Goal: Transaction & Acquisition: Subscribe to service/newsletter

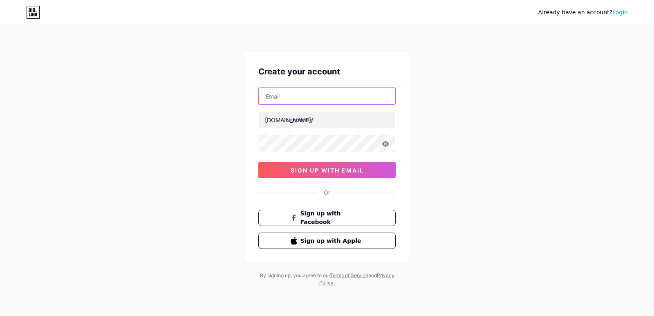
click at [301, 94] on input "text" at bounding box center [327, 96] width 137 height 16
type input "abdalkhangmb2@gmail.com"
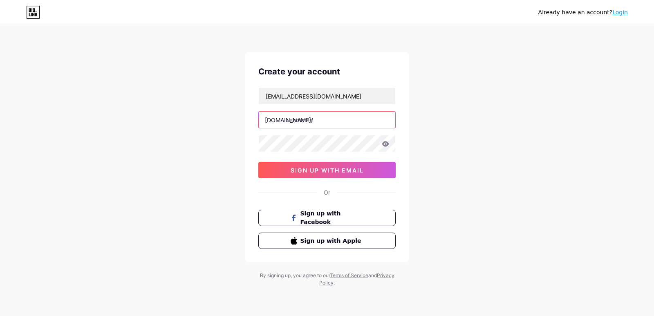
click at [319, 121] on input "text" at bounding box center [327, 120] width 137 height 16
type input "arthurzilberman"
click at [386, 146] on icon at bounding box center [385, 143] width 7 height 5
click at [386, 146] on icon at bounding box center [385, 144] width 7 height 6
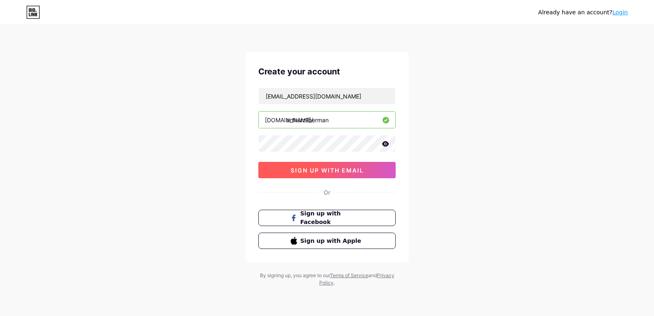
click at [332, 177] on button "sign up with email" at bounding box center [326, 170] width 137 height 16
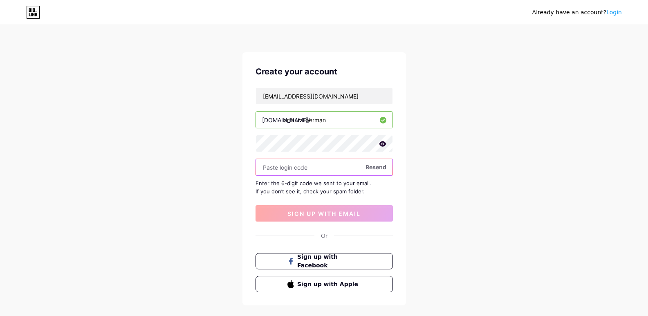
paste input "995667"
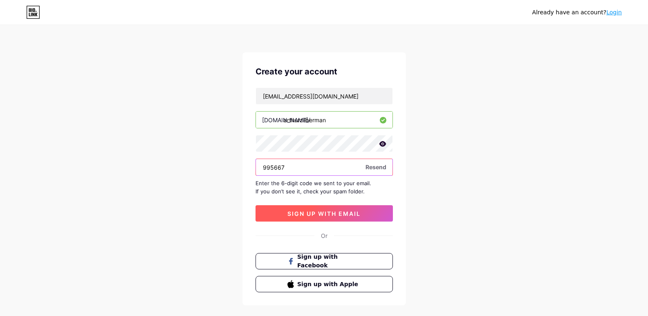
type input "995667"
click at [324, 211] on span "sign up with email" at bounding box center [323, 213] width 73 height 7
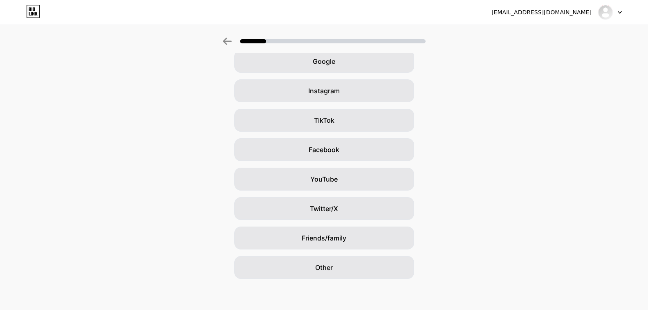
scroll to position [43, 0]
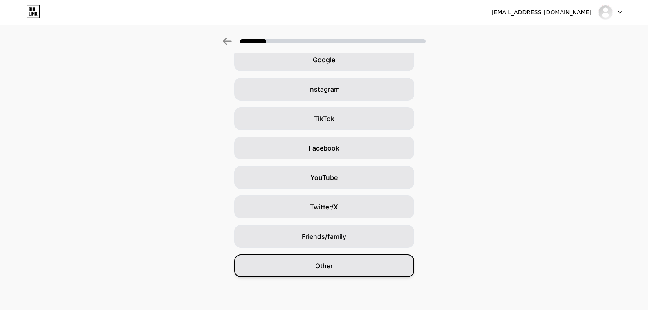
click at [360, 269] on div "Other" at bounding box center [324, 265] width 180 height 23
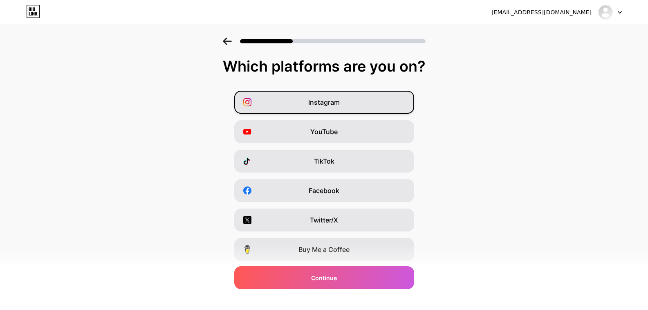
click at [348, 104] on div "Instagram" at bounding box center [324, 102] width 180 height 23
click at [334, 146] on div "Instagram YouTube TikTok Facebook Twitter/X Buy Me a Coffee Snapchat I have a w…" at bounding box center [324, 205] width 640 height 229
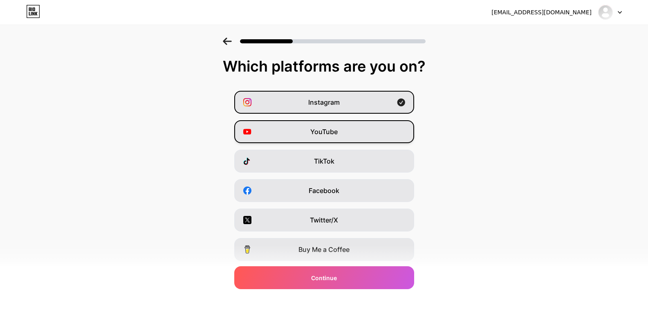
click at [330, 129] on span "YouTube" at bounding box center [323, 132] width 27 height 10
click at [317, 170] on div "TikTok" at bounding box center [324, 161] width 180 height 23
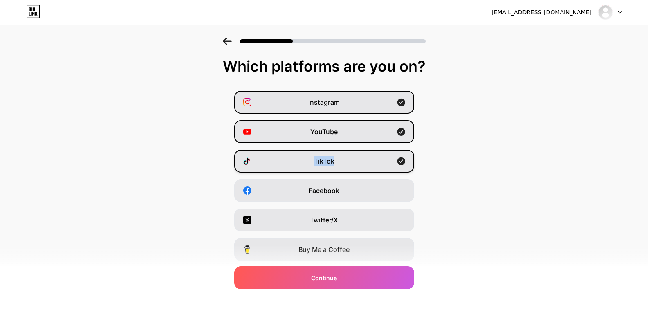
click at [317, 170] on div "TikTok" at bounding box center [324, 161] width 180 height 23
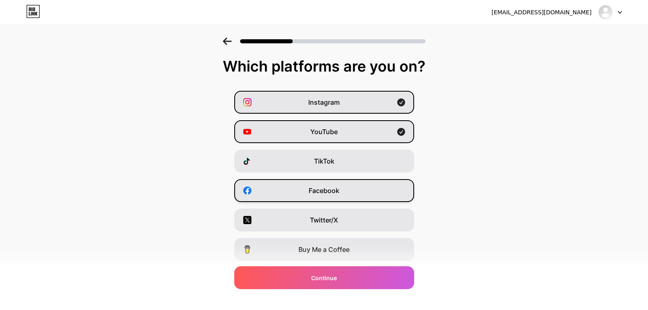
click at [348, 190] on div "Facebook" at bounding box center [324, 190] width 180 height 23
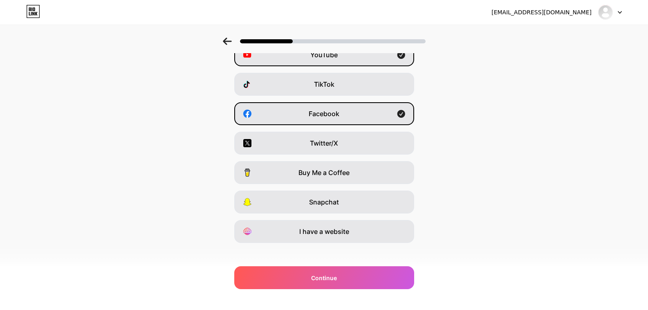
scroll to position [83, 0]
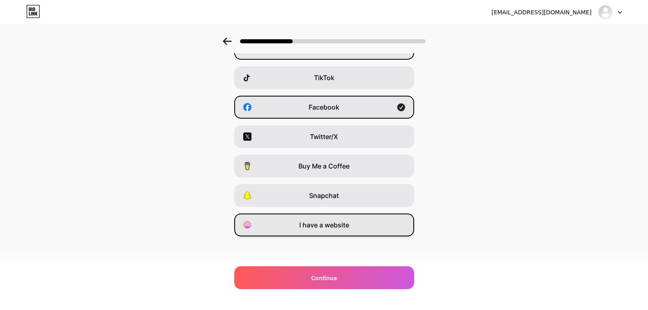
click at [352, 233] on div "I have a website" at bounding box center [324, 224] width 180 height 23
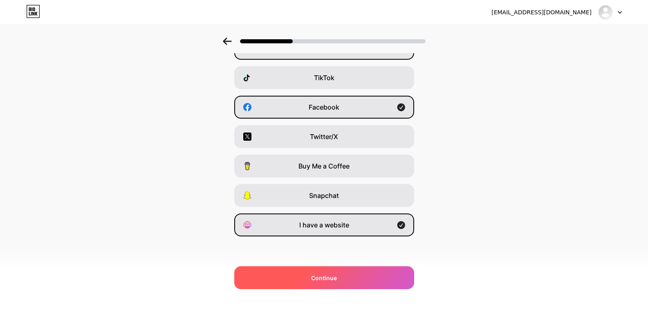
click at [349, 278] on div "Continue" at bounding box center [324, 277] width 180 height 23
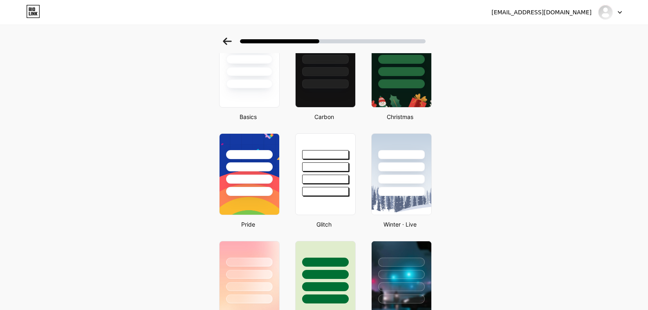
scroll to position [0, 0]
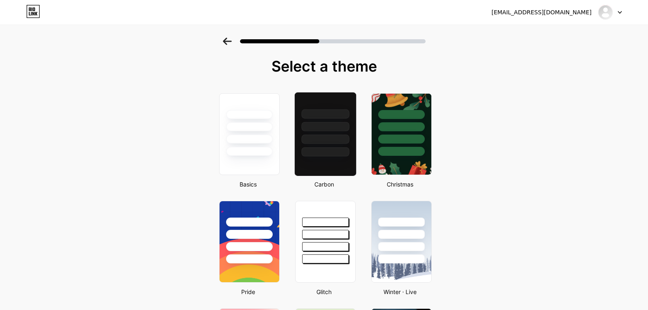
click at [340, 162] on div at bounding box center [325, 134] width 62 height 84
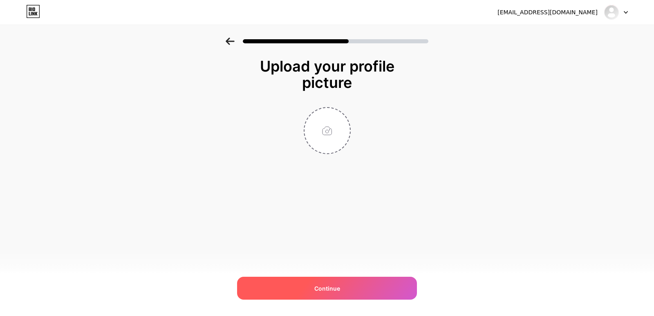
click at [387, 285] on div "Continue" at bounding box center [327, 288] width 180 height 23
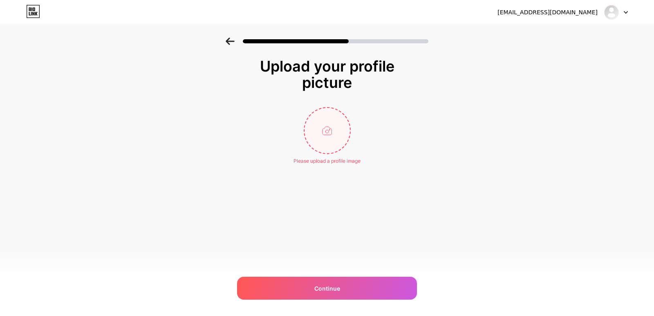
click at [325, 138] on input "file" at bounding box center [327, 130] width 45 height 45
type input "C:\fakepath\Arthur Zilberman.jpg"
drag, startPoint x: 359, startPoint y: 306, endPoint x: 359, endPoint y: 300, distance: 6.1
click at [359, 305] on div "abdalkhangmb2@gmail.com Logout Link Copied Upload your profile picture Continue" at bounding box center [327, 158] width 654 height 316
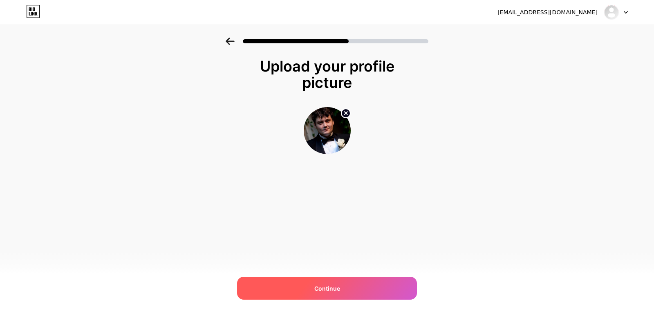
click at [357, 292] on div "Continue" at bounding box center [327, 288] width 180 height 23
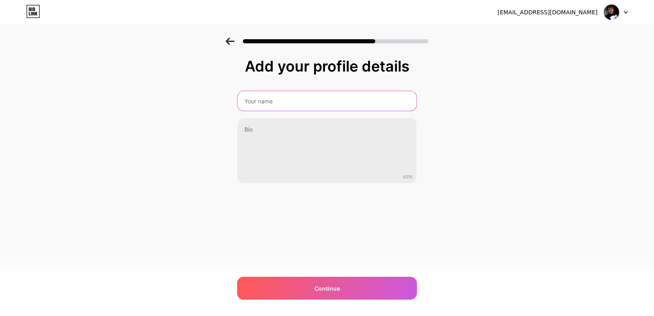
click at [317, 103] on input "text" at bounding box center [327, 101] width 179 height 20
type input "Arthur Zilberman"
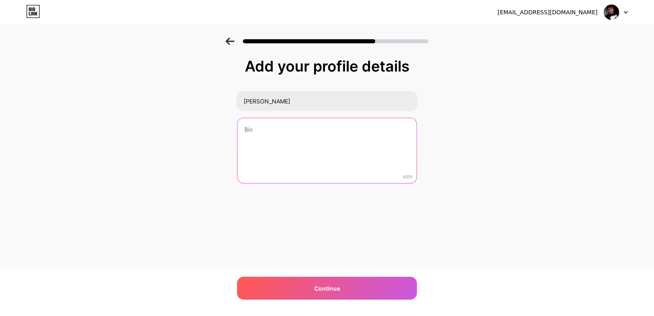
click at [277, 137] on textarea at bounding box center [327, 151] width 179 height 66
paste textarea "Arthur Zilberman (born August 18, 1974) is a Belarusian-born American entrepren…"
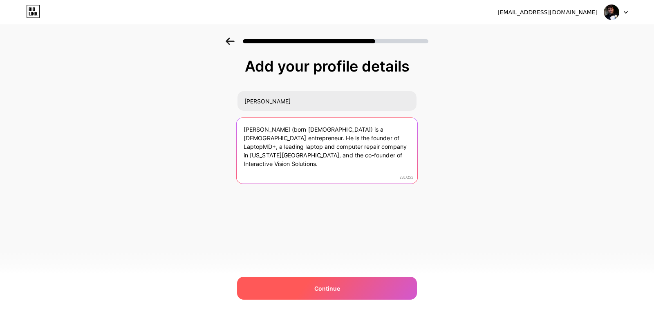
type textarea "Arthur Zilberman (born August 18, 1974) is a Belarusian-born American entrepren…"
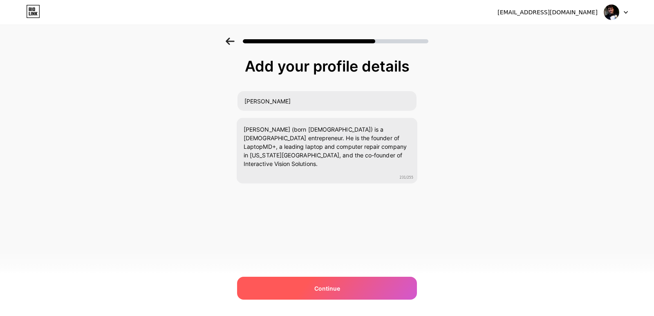
click at [308, 291] on div "Continue" at bounding box center [327, 288] width 180 height 23
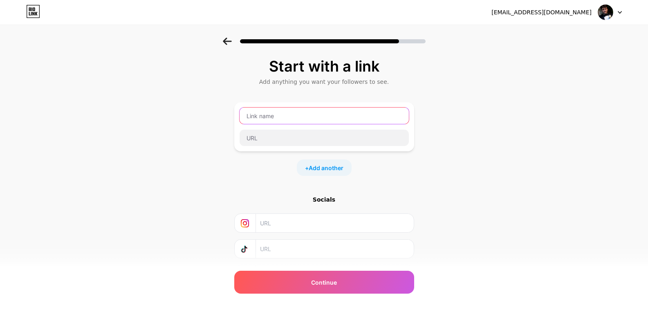
click at [298, 116] on input "text" at bounding box center [324, 116] width 169 height 16
type input "Arthur Zilberman"
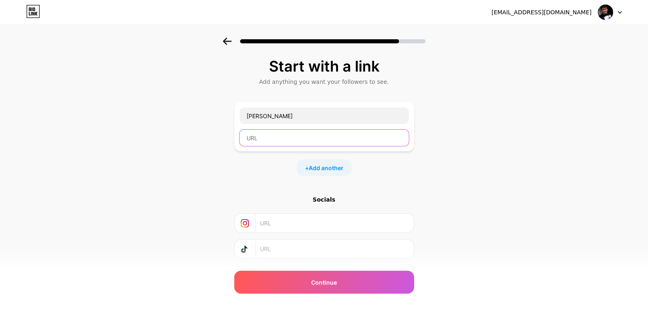
click at [281, 142] on input "text" at bounding box center [324, 138] width 169 height 16
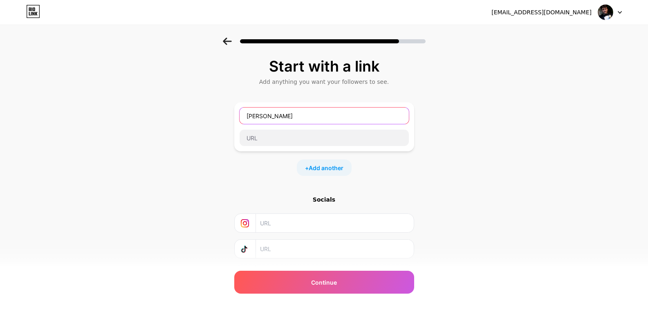
click at [313, 117] on input "Arthur Zilberman" at bounding box center [324, 116] width 169 height 16
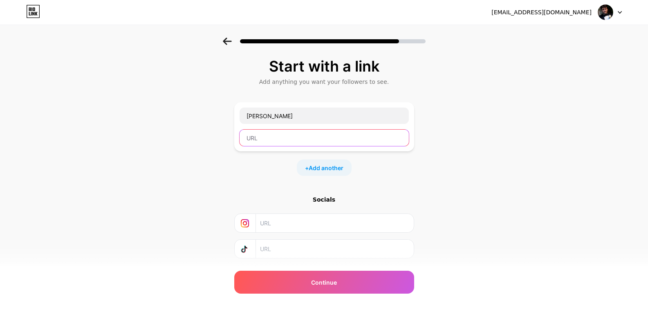
click at [285, 143] on input "text" at bounding box center [324, 138] width 169 height 16
paste input "https://arthurzilberman.carrd.co/"
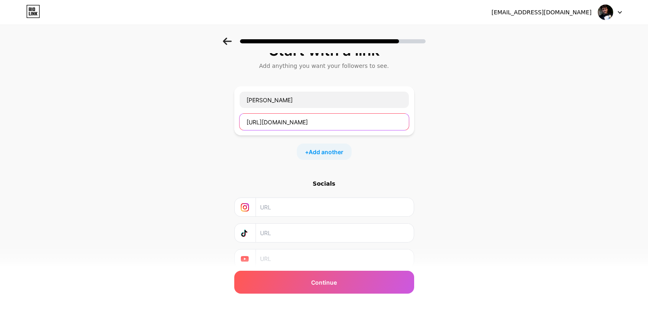
scroll to position [48, 6]
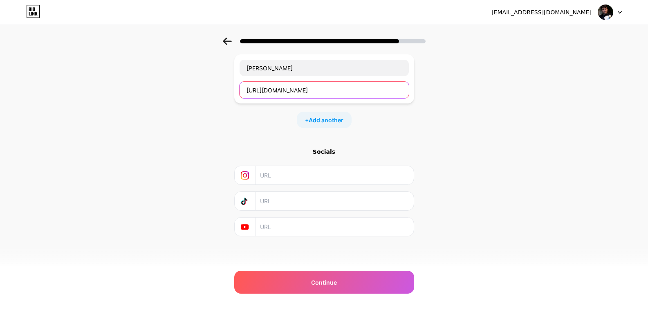
type input "https://arthurzilberman.carrd.co/"
click at [294, 179] on input "text" at bounding box center [334, 175] width 148 height 18
paste input "https://www.instagram.com/007artyrz/#"
type input "https://www.instagram.com/007artyrz/"
click at [283, 200] on input "text" at bounding box center [334, 201] width 148 height 18
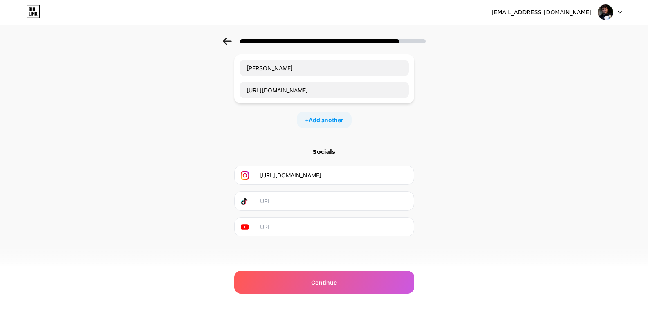
drag, startPoint x: 437, startPoint y: 160, endPoint x: 441, endPoint y: 182, distance: 22.0
click at [303, 226] on input "text" at bounding box center [334, 227] width 148 height 18
paste input "https://www.youtube.com/channel/UCCrmC_rHd9QV69IxEpGZmRA"
type input "https://www.youtube.com/channel/UCCrmC_rHd9QV69IxEpGZmRA"
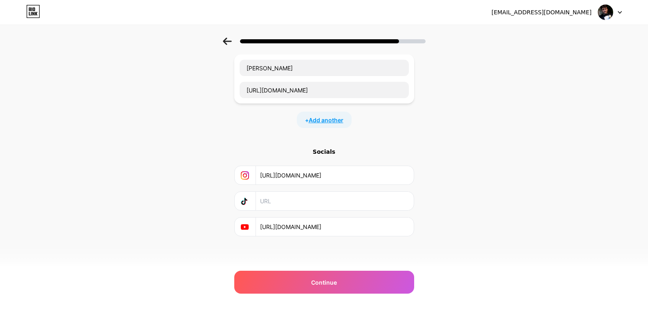
scroll to position [0, 0]
click at [324, 116] on span "Add another" at bounding box center [326, 120] width 35 height 9
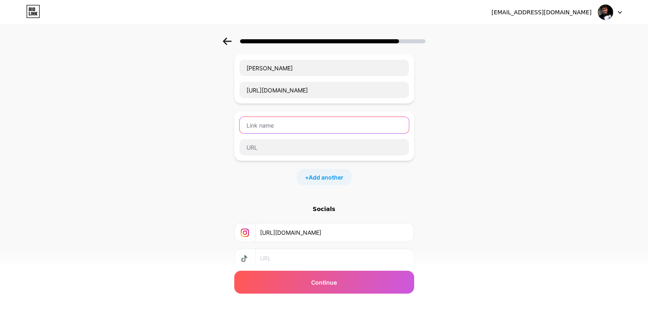
click at [287, 125] on input "text" at bounding box center [324, 125] width 169 height 16
type input "A"
type input "LinkedIn"
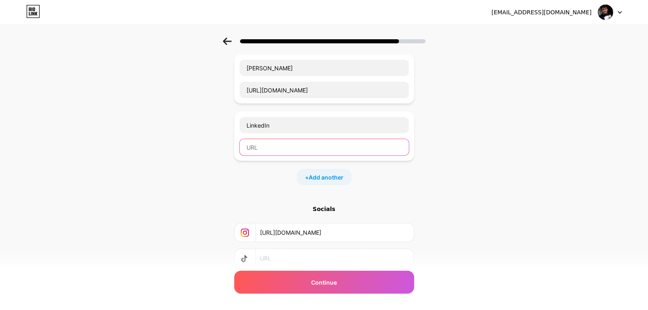
click at [266, 151] on input "text" at bounding box center [324, 147] width 169 height 16
paste input "https://www.linkedin.com/in/laptopmd"
type input "https://www.linkedin.com/in/laptopmd"
click at [328, 175] on span "Add another" at bounding box center [326, 177] width 35 height 9
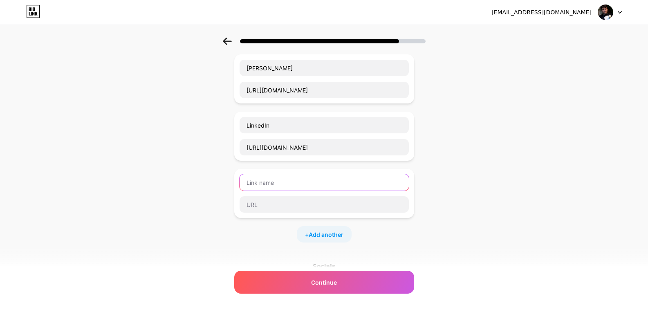
click at [257, 177] on input "text" at bounding box center [324, 182] width 169 height 16
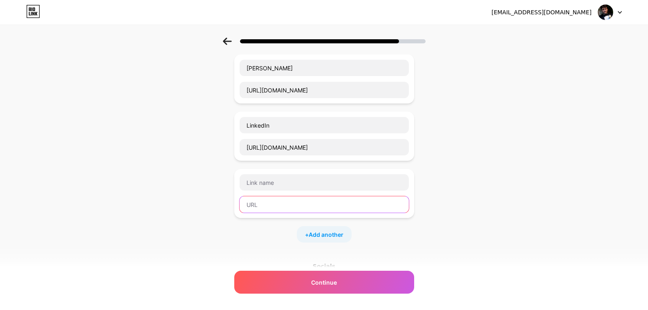
click at [301, 208] on input "text" at bounding box center [324, 204] width 169 height 16
paste input "https://featured.com/p/arthur-zilberman"
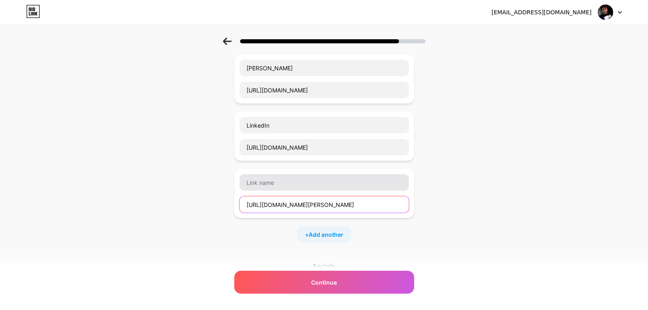
type input "https://featured.com/p/arthur-zilberman"
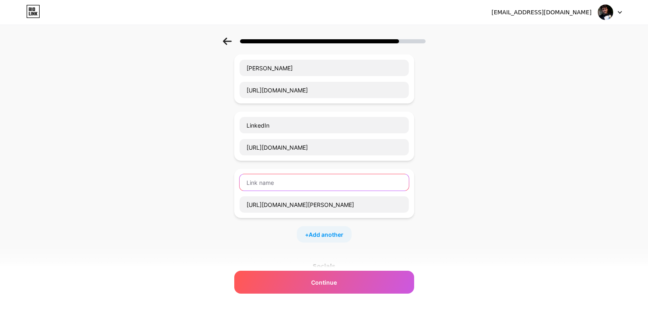
click at [267, 180] on input "text" at bounding box center [324, 182] width 169 height 16
type input "Featured"
click at [309, 231] on span "Add another" at bounding box center [326, 234] width 35 height 9
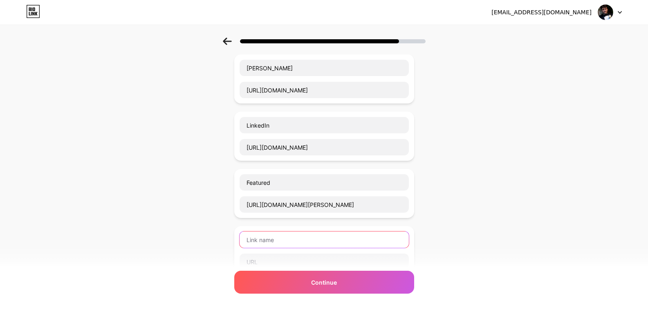
click at [285, 240] on input "text" at bounding box center [324, 239] width 169 height 16
type input "Wikidata"
click at [269, 265] on input "text" at bounding box center [324, 261] width 169 height 16
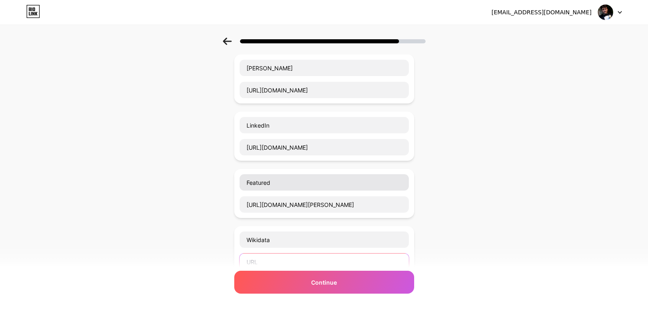
paste input "https://www.wikidata.org/wiki/Q135988755"
type input "https://www.wikidata.org/wiki/Q135988755"
drag, startPoint x: 643, startPoint y: 141, endPoint x: 654, endPoint y: 151, distance: 15.0
click at [648, 151] on html "abdalkhangmb2@gmail.com Logout Link Copied Start with a link Add anything you w…" at bounding box center [324, 216] width 648 height 529
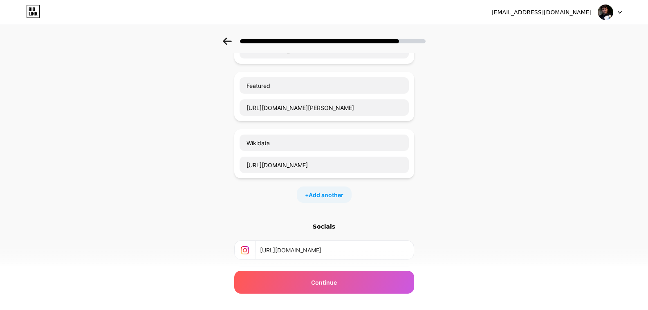
scroll to position [191, 6]
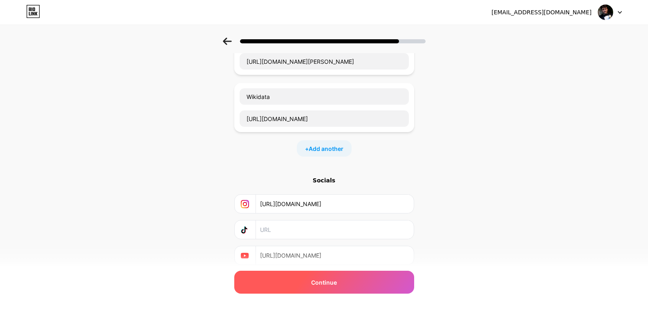
click at [350, 287] on div "Continue" at bounding box center [324, 282] width 180 height 23
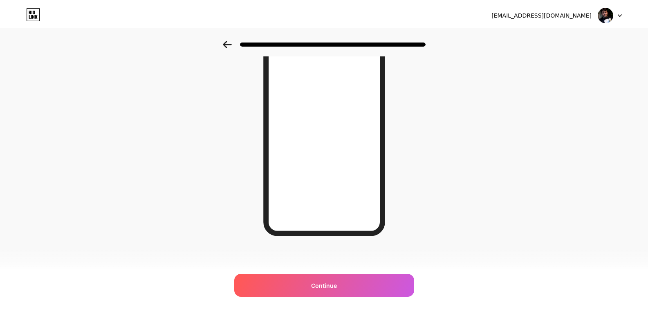
scroll to position [0, 0]
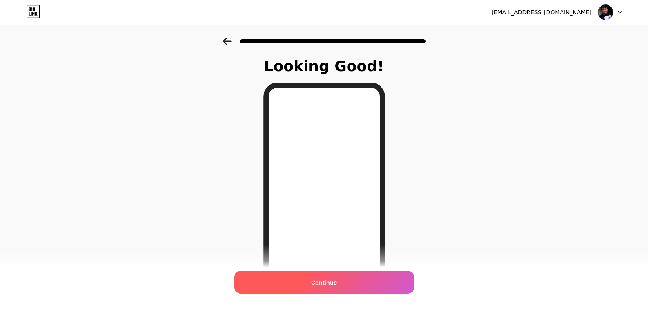
click at [351, 289] on div "Continue" at bounding box center [324, 282] width 180 height 23
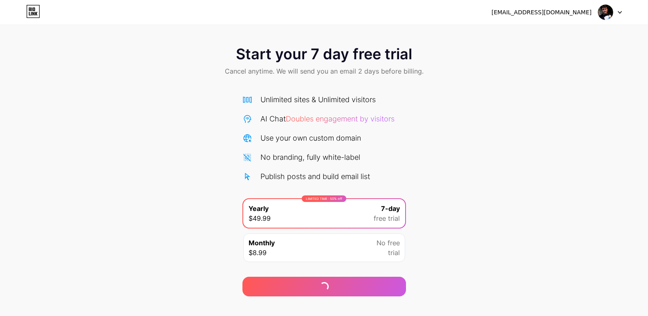
scroll to position [13, 0]
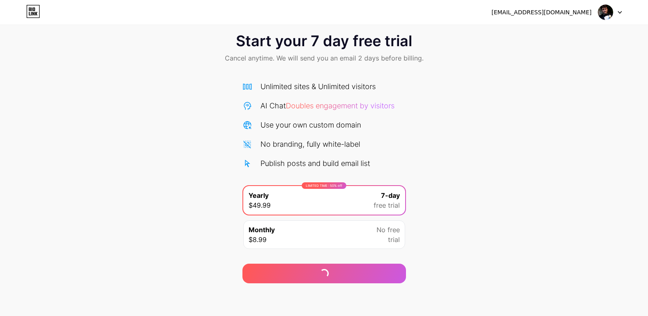
click at [359, 231] on div "Monthly $8.99 No free trial" at bounding box center [324, 234] width 162 height 29
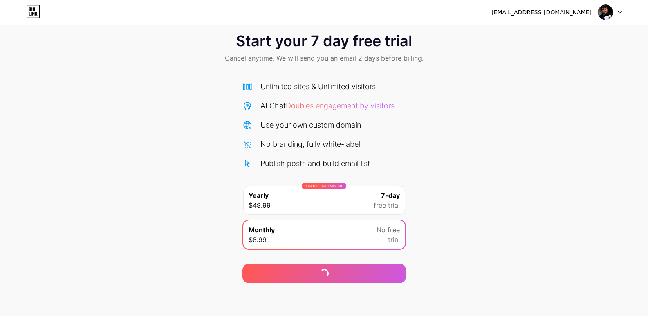
click at [340, 205] on div "LIMITED TIME : 50% off Yearly $49.99 7-day free trial" at bounding box center [324, 200] width 162 height 29
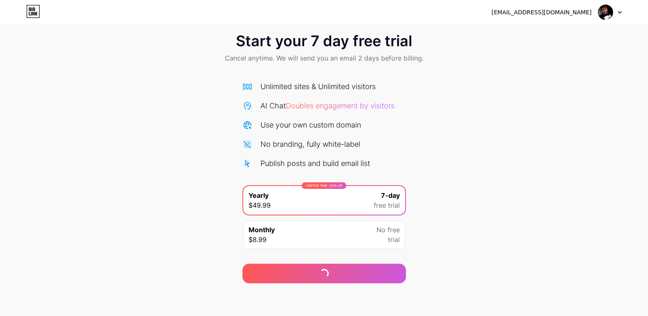
click at [611, 12] on img at bounding box center [606, 12] width 16 height 16
click at [600, 15] on img at bounding box center [606, 12] width 16 height 16
click at [342, 106] on span "Doubles engagement by visitors" at bounding box center [340, 105] width 109 height 9
click at [294, 47] on span "Start your 7 day free trial" at bounding box center [324, 41] width 176 height 16
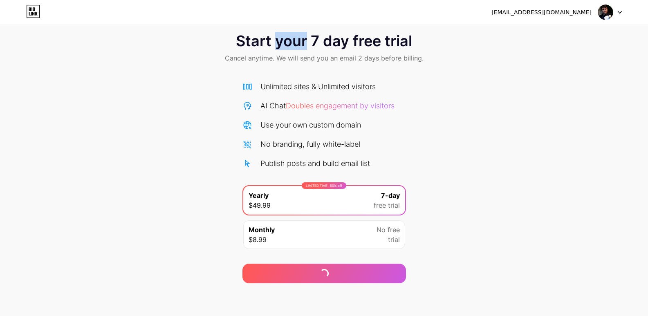
click at [294, 47] on span "Start your 7 day free trial" at bounding box center [324, 41] width 176 height 16
drag, startPoint x: 654, startPoint y: 128, endPoint x: 324, endPoint y: 242, distance: 348.7
click at [324, 242] on div "Monthly $8.99 No free trial" at bounding box center [324, 234] width 162 height 29
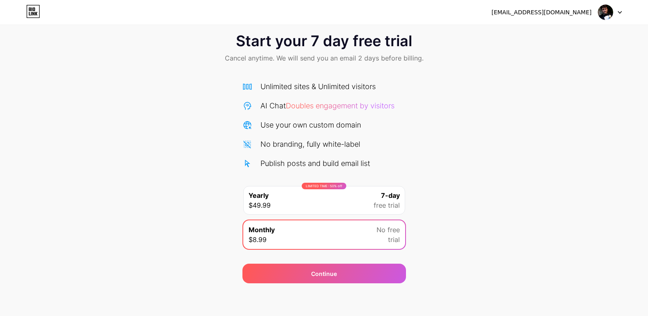
scroll to position [0, 0]
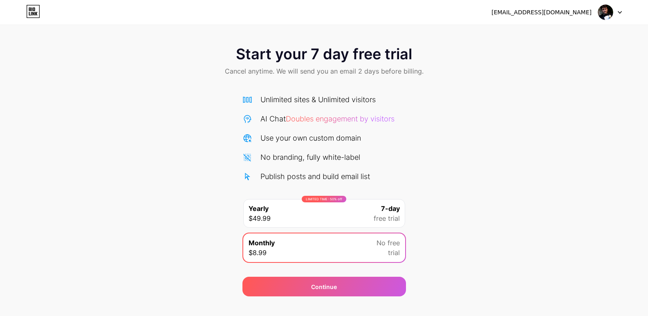
click at [29, 14] on icon at bounding box center [30, 14] width 2 height 4
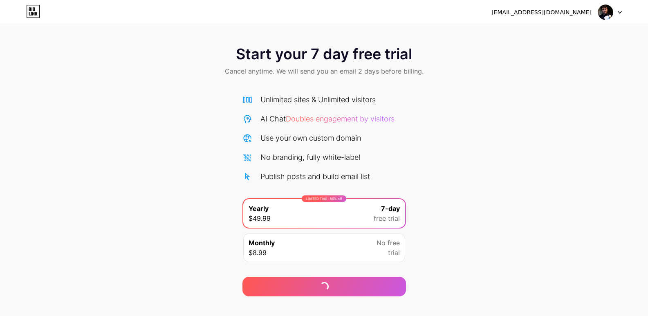
click at [334, 235] on div "Monthly $8.99 No free trial" at bounding box center [324, 247] width 162 height 29
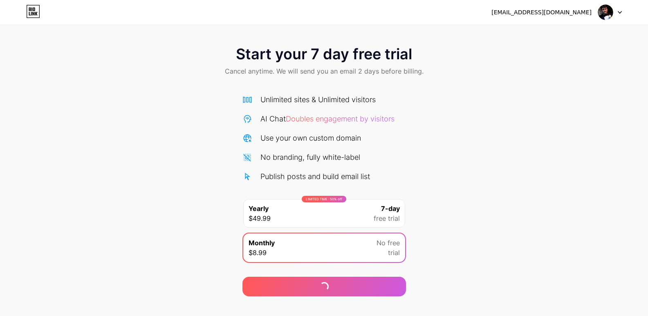
click at [364, 215] on div "LIMITED TIME : 50% off Yearly $49.99 7-day free trial" at bounding box center [324, 213] width 162 height 29
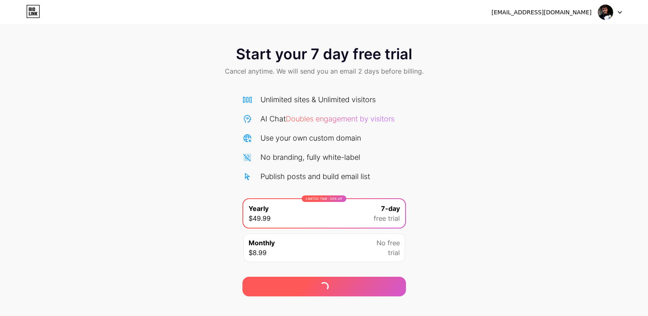
click at [341, 288] on div at bounding box center [324, 287] width 164 height 20
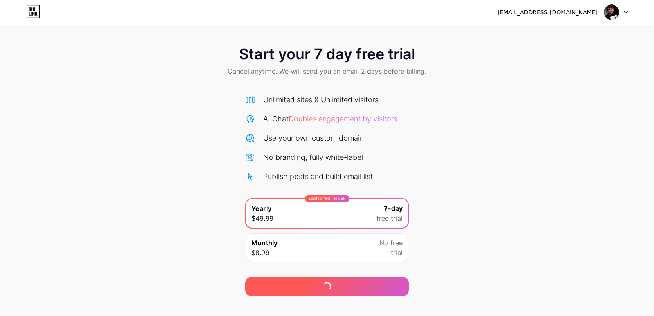
click at [341, 288] on div at bounding box center [327, 287] width 164 height 20
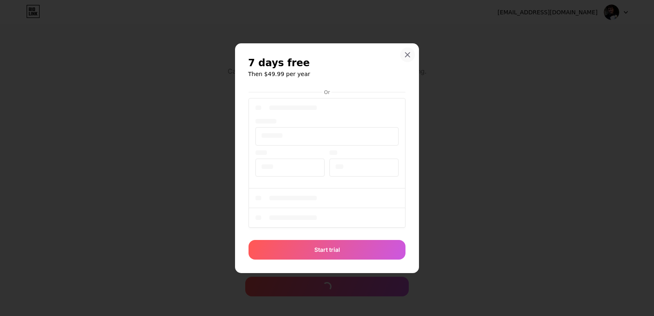
click at [406, 58] on div at bounding box center [407, 54] width 15 height 15
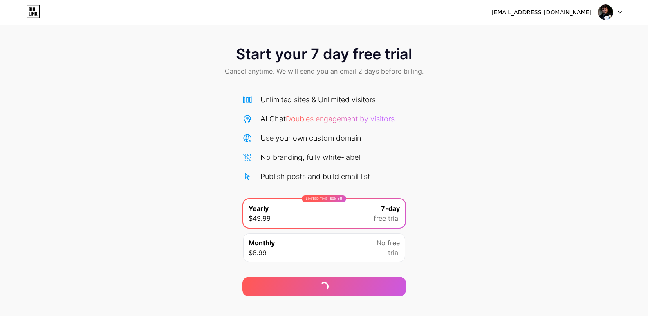
scroll to position [13, 0]
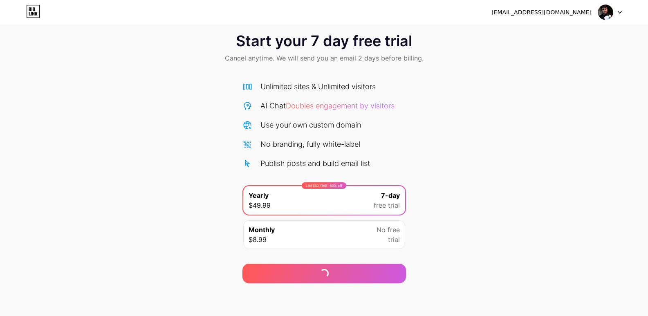
click at [275, 233] on div "Monthly $8.99 No free trial" at bounding box center [324, 234] width 162 height 29
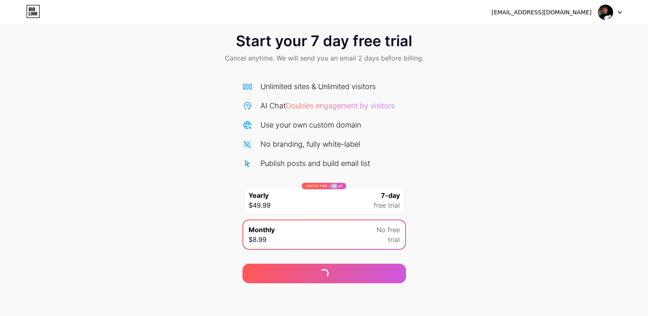
click at [329, 191] on div "LIMITED TIME : 50% off Yearly $49.99 7-day free trial" at bounding box center [324, 200] width 162 height 29
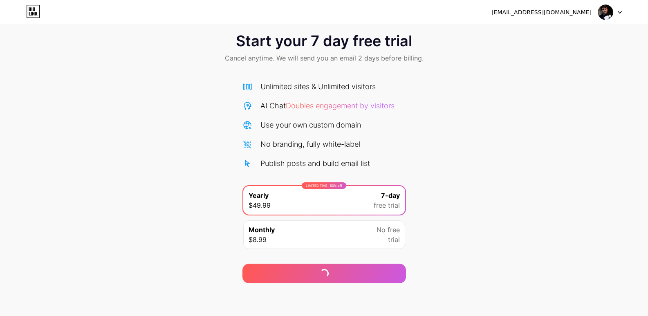
click at [443, 147] on div "Start your 7 day free trial Cancel anytime. We will send you an email 2 days be…" at bounding box center [324, 154] width 648 height 259
drag, startPoint x: 337, startPoint y: 129, endPoint x: 332, endPoint y: 133, distance: 6.1
click at [332, 133] on div "Unlimited sites & Unlimited visitors AI Chat Doubles engagement by visitors Use…" at bounding box center [324, 125] width 164 height 88
click at [278, 135] on div "Unlimited sites & Unlimited visitors AI Chat Doubles engagement by visitors Use…" at bounding box center [324, 125] width 164 height 88
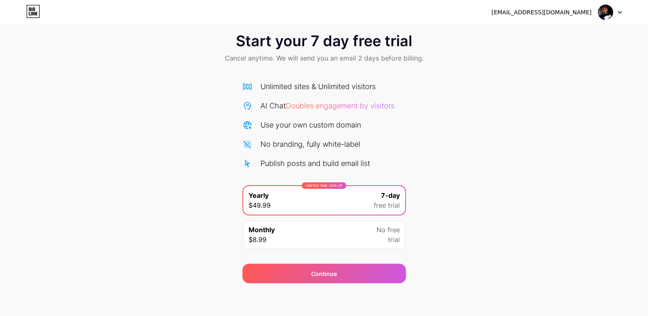
click at [265, 157] on div "Unlimited sites & Unlimited visitors AI Chat Doubles engagement by visitors Use…" at bounding box center [324, 125] width 164 height 88
drag, startPoint x: 277, startPoint y: 149, endPoint x: 286, endPoint y: 137, distance: 14.6
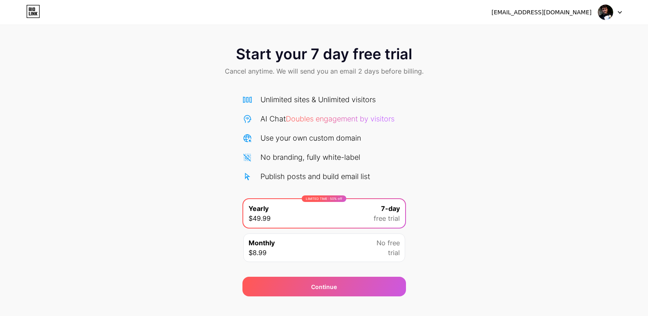
drag, startPoint x: 603, startPoint y: 3, endPoint x: 593, endPoint y: 7, distance: 11.4
click at [603, 3] on div "abdalkhangmb2@gmail.com Logout" at bounding box center [324, 12] width 648 height 25
click at [547, 13] on div "abdalkhangmb2@gmail.com" at bounding box center [541, 12] width 100 height 9
